Goal: Transaction & Acquisition: Obtain resource

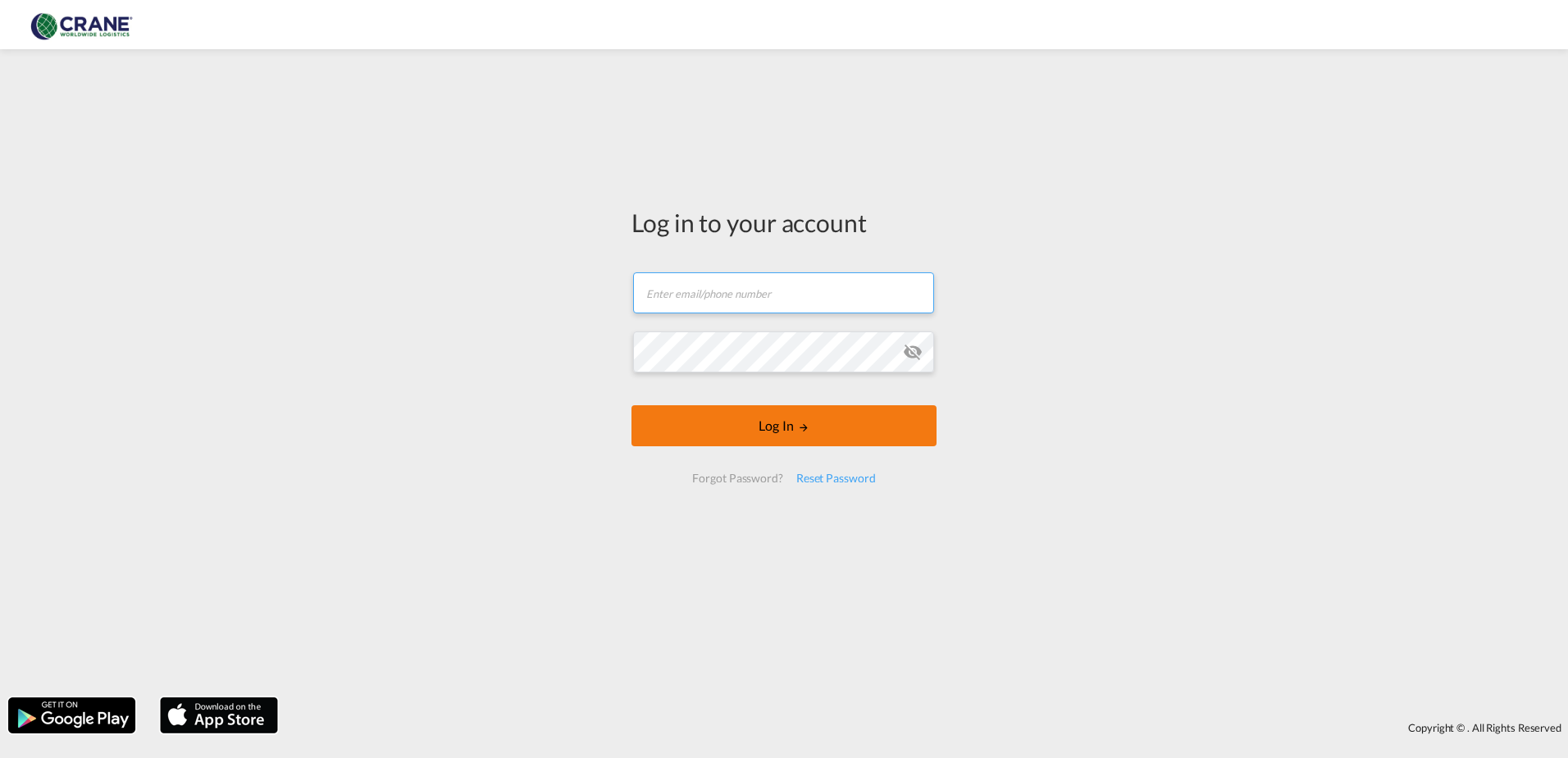
type input "[PERSON_NAME][EMAIL_ADDRESS][DOMAIN_NAME]"
click at [783, 422] on form "[PERSON_NAME][EMAIL_ADDRESS][DOMAIN_NAME] Email field is required Password fiel…" at bounding box center [784, 378] width 305 height 244
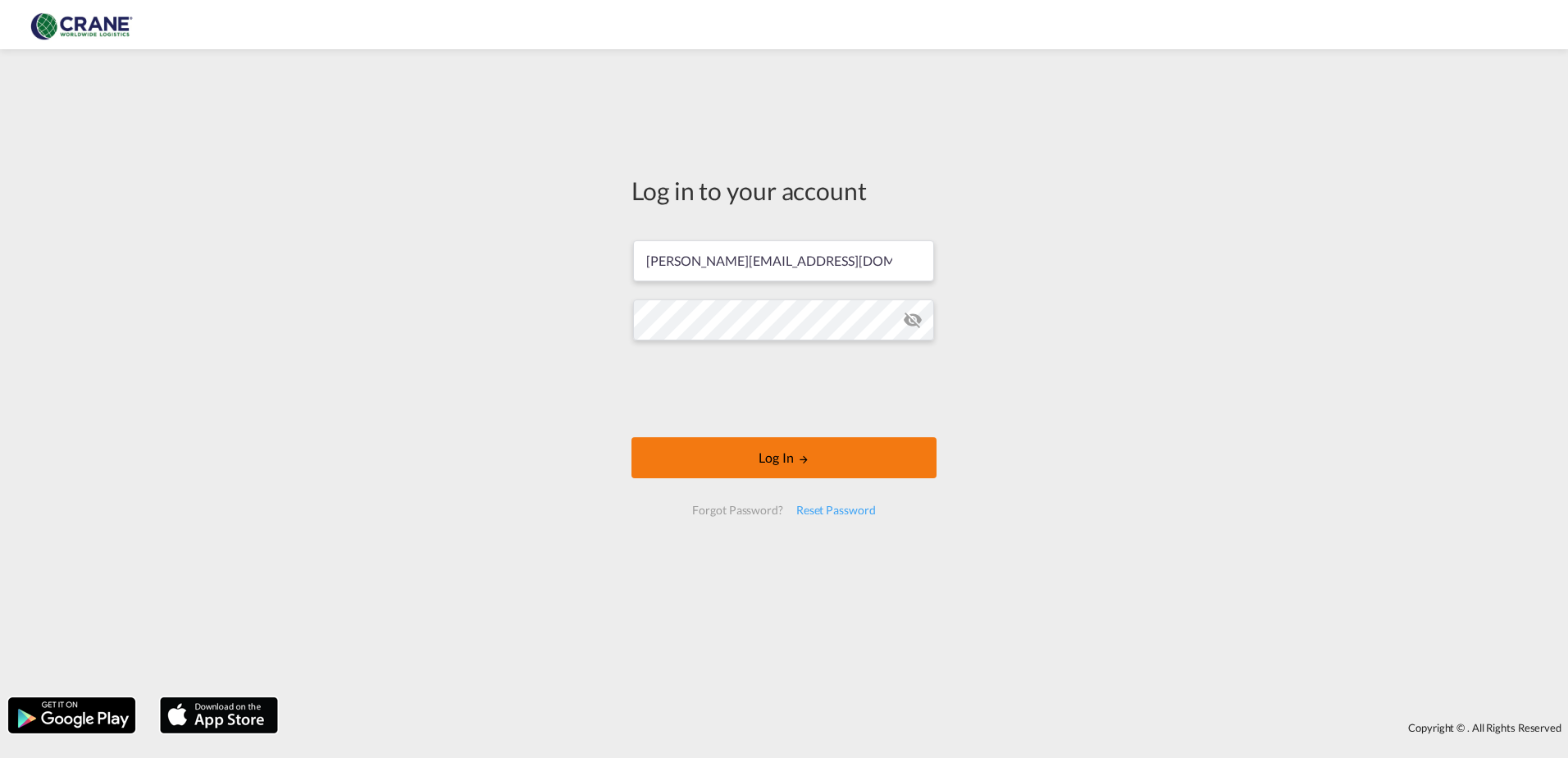
click at [775, 456] on button "Log In" at bounding box center [784, 457] width 305 height 41
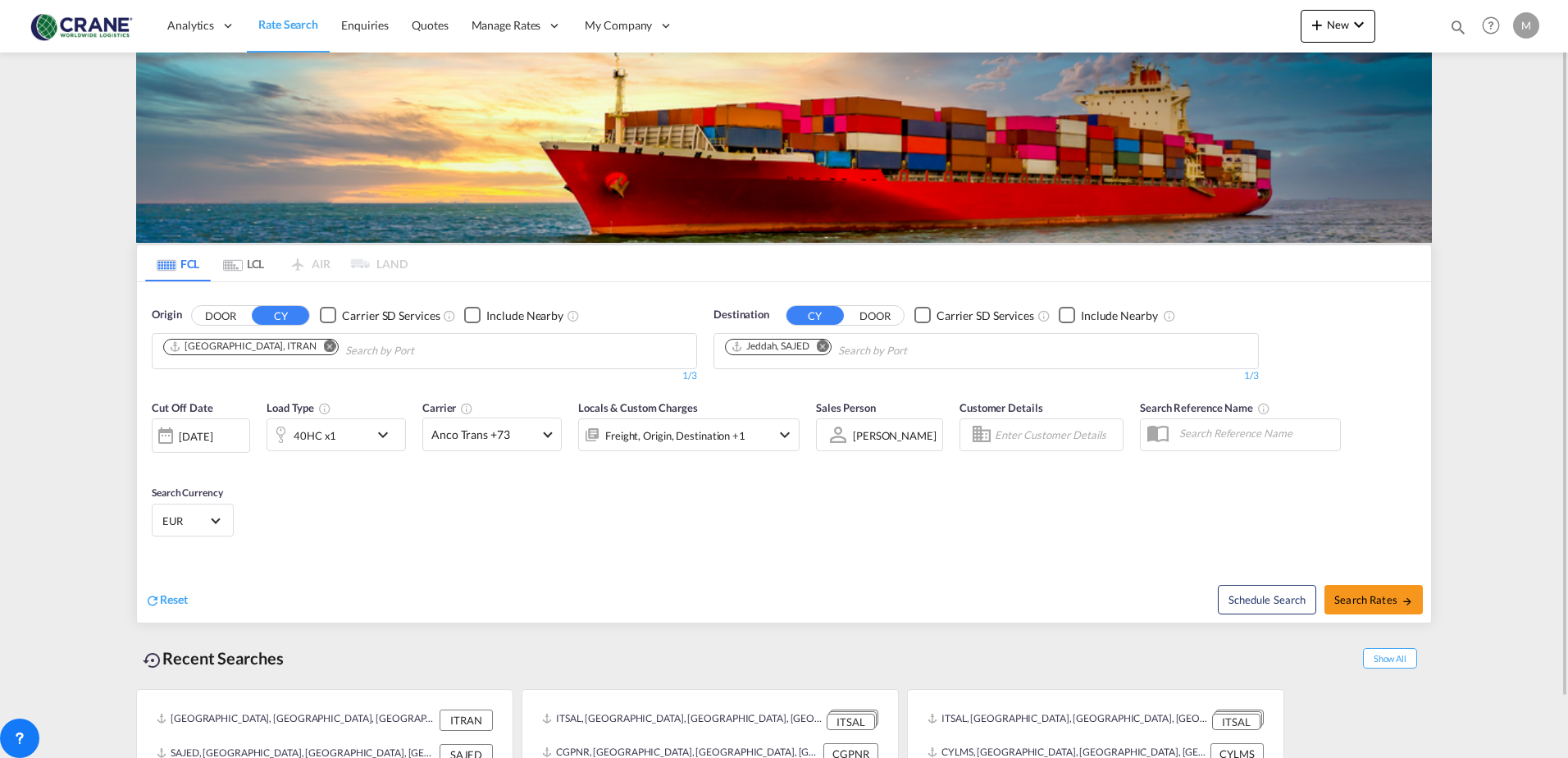
click at [332, 316] on div "Checkbox No Ink" at bounding box center [328, 315] width 16 height 16
click at [923, 314] on div "Checkbox No Ink" at bounding box center [923, 315] width 16 height 16
click at [819, 348] on md-icon "Remove" at bounding box center [823, 346] width 12 height 12
click at [324, 348] on md-icon "Remove" at bounding box center [330, 346] width 12 height 12
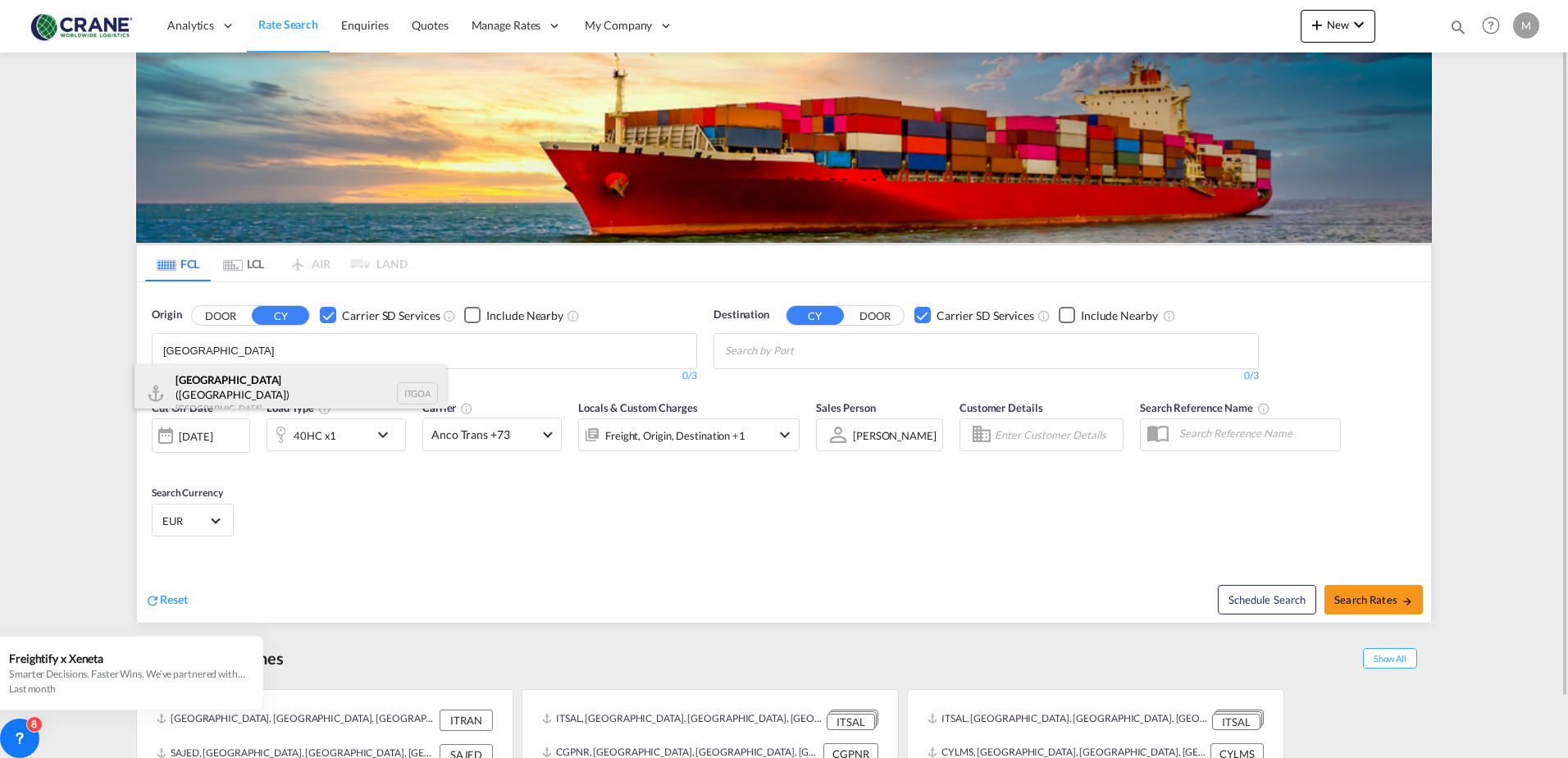
type input "[GEOGRAPHIC_DATA]"
click at [212, 396] on div "[GEOGRAPHIC_DATA] ([GEOGRAPHIC_DATA]) [GEOGRAPHIC_DATA] ITGOA" at bounding box center [291, 393] width 312 height 59
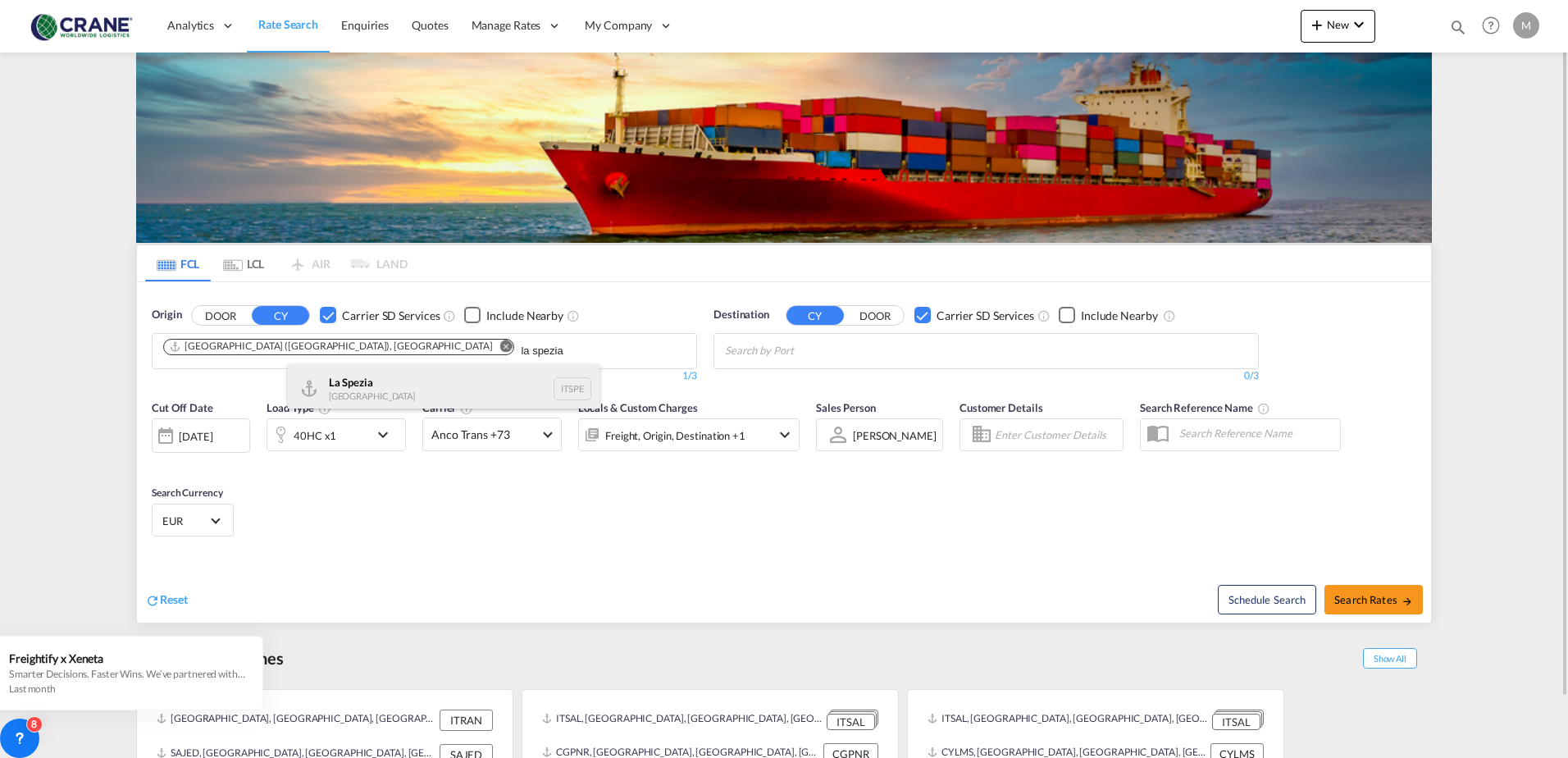
type input "la spezia"
drag, startPoint x: 334, startPoint y: 396, endPoint x: 346, endPoint y: 396, distance: 12.0
click at [333, 396] on div "La Spezia [GEOGRAPHIC_DATA] ITSPE" at bounding box center [444, 389] width 312 height 49
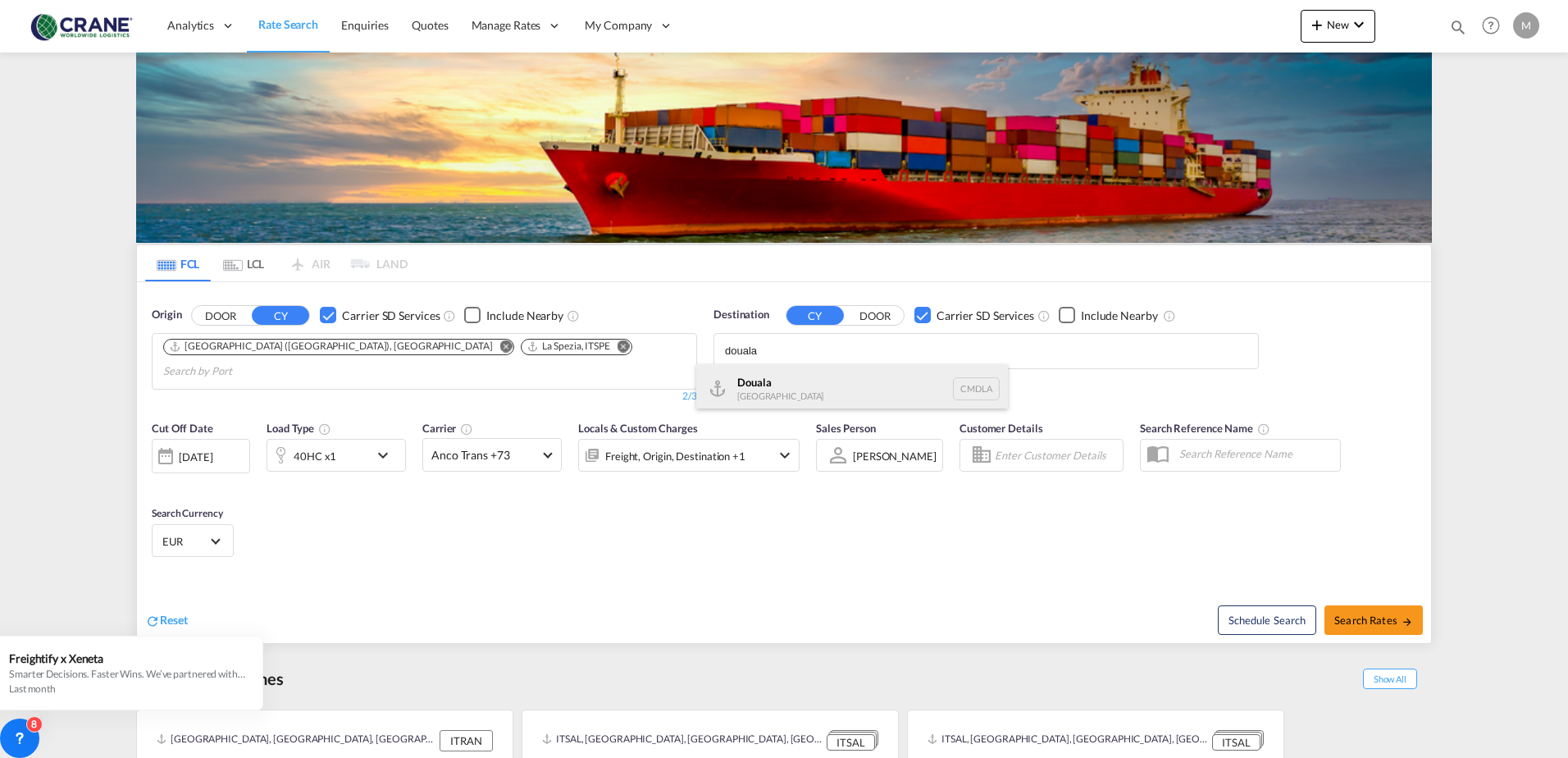
type input "douala"
click at [787, 380] on div "Douala [GEOGRAPHIC_DATA] CMDLA" at bounding box center [852, 389] width 312 height 49
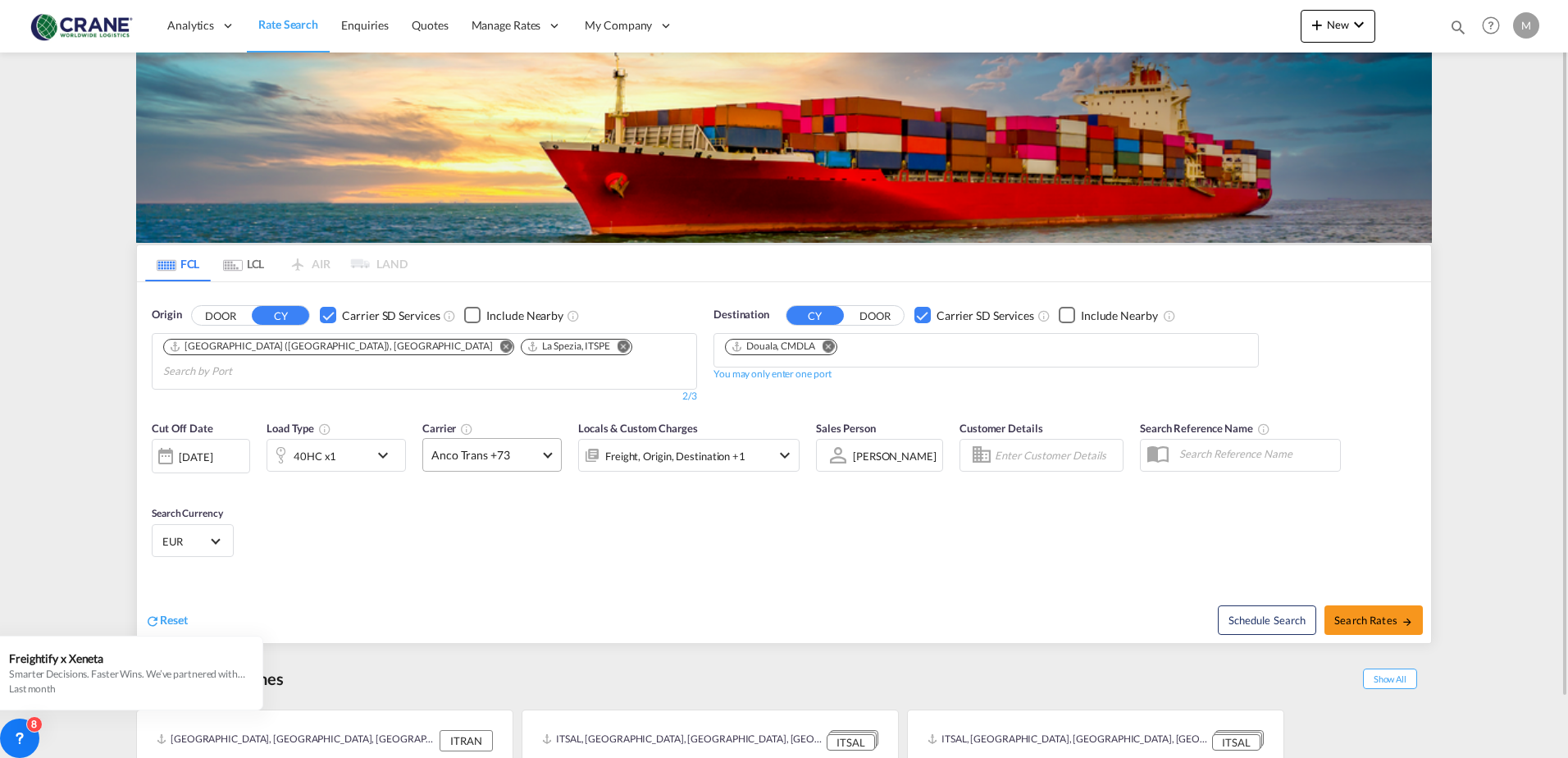
click at [550, 449] on span at bounding box center [548, 454] width 9 height 9
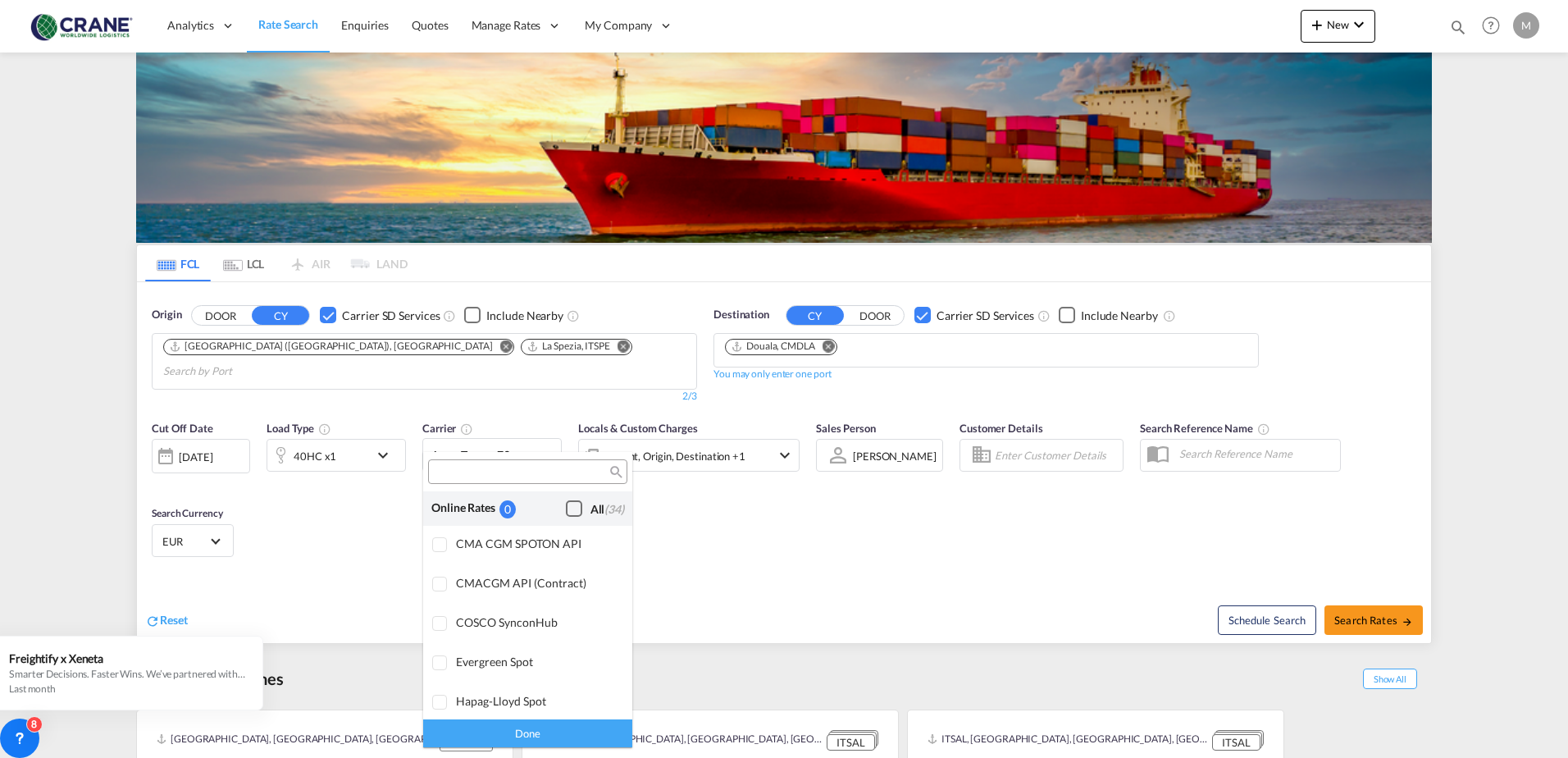
click at [567, 511] on div "Checkbox No Ink" at bounding box center [575, 509] width 16 height 16
click at [577, 736] on div "Done" at bounding box center [528, 732] width 209 height 28
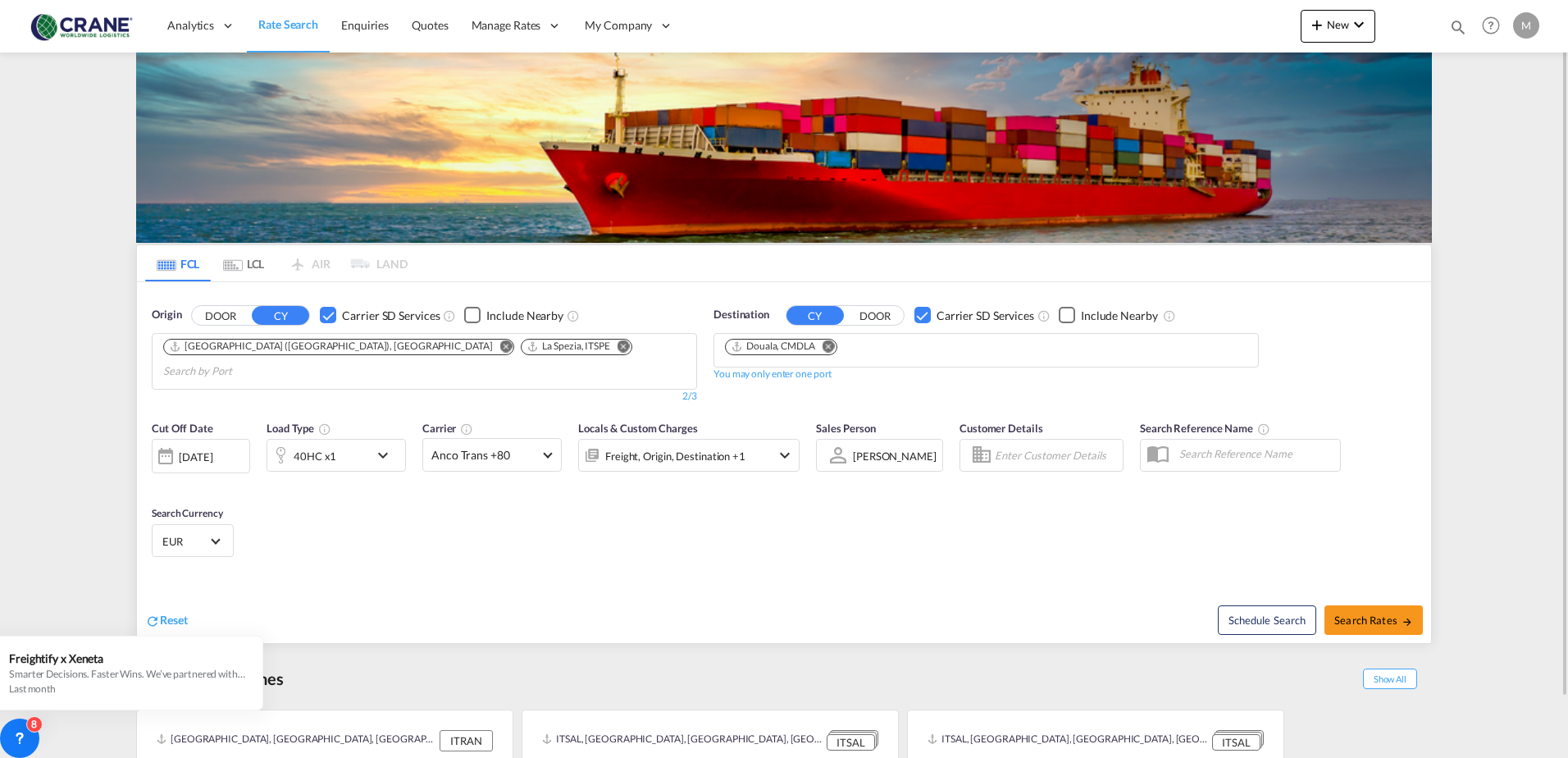
click at [833, 542] on div "Cut Off Date [DATE] [DATE] Load Type 40HC x1 Carrier Anco Trans +80 Locals & Cu…" at bounding box center [784, 491] width 1294 height 160
click at [1381, 606] on button "Search Rates" at bounding box center [1374, 621] width 98 height 29
type input "ITGOA,ITSPE to CMDLA / [DATE]"
